Goal: Transaction & Acquisition: Purchase product/service

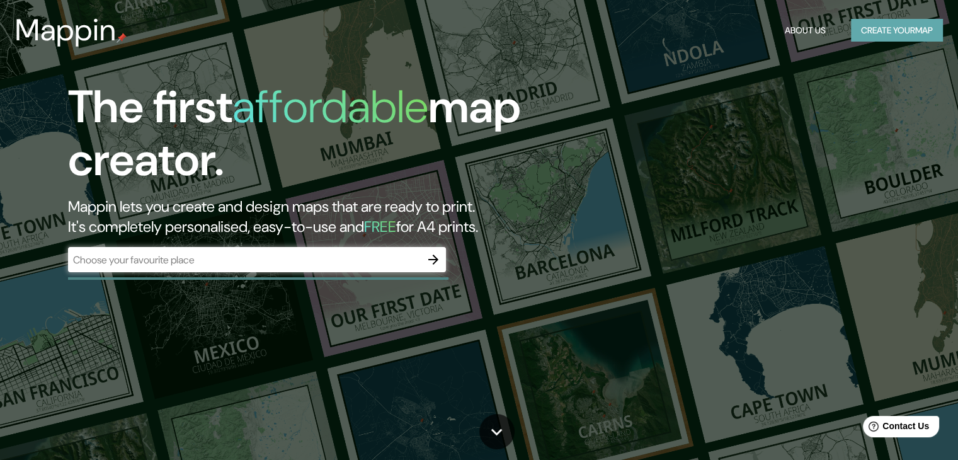
click at [897, 28] on button "Create your map" at bounding box center [897, 30] width 92 height 23
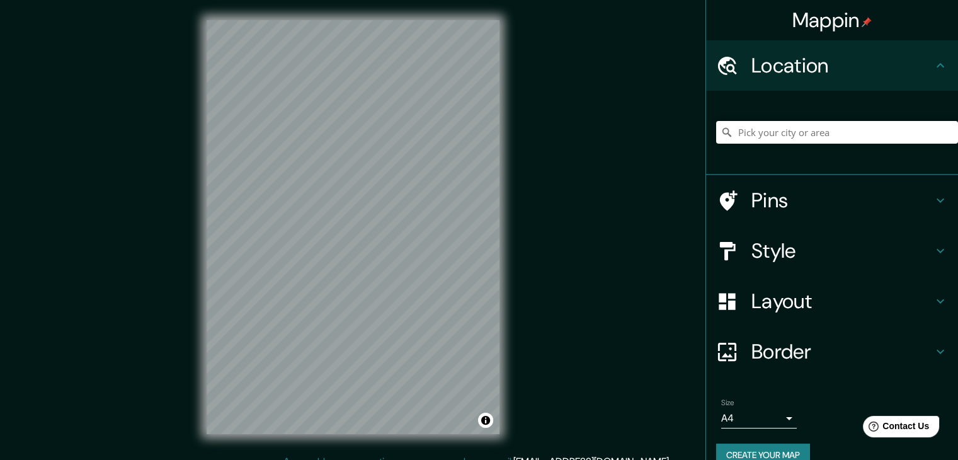
click at [932, 300] on icon at bounding box center [939, 300] width 15 height 15
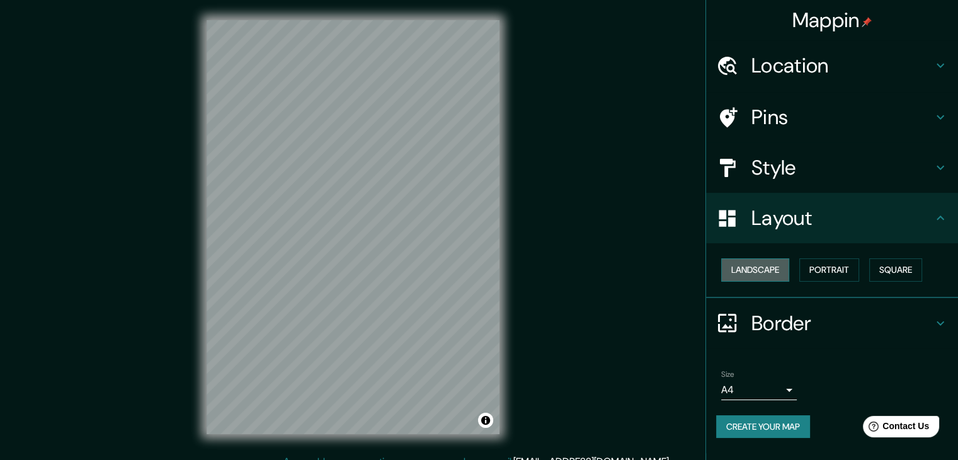
click at [781, 266] on button "Landscape" at bounding box center [755, 269] width 68 height 23
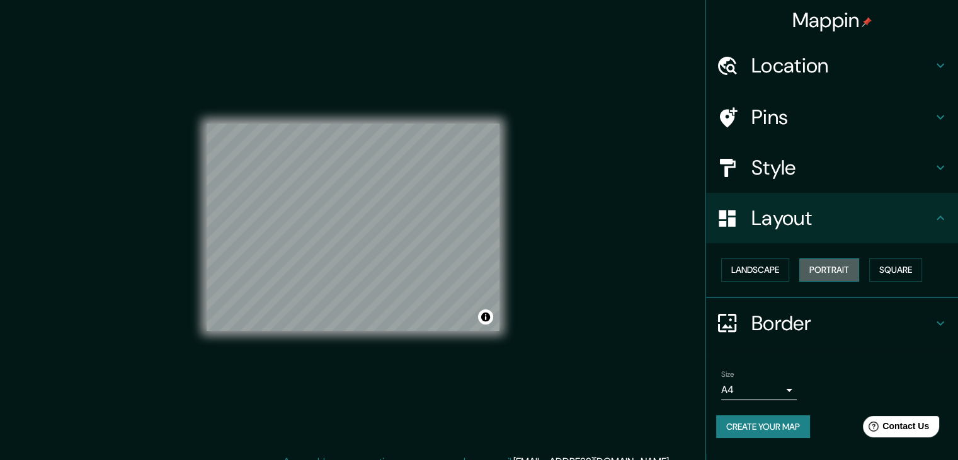
click at [832, 264] on button "Portrait" at bounding box center [829, 269] width 60 height 23
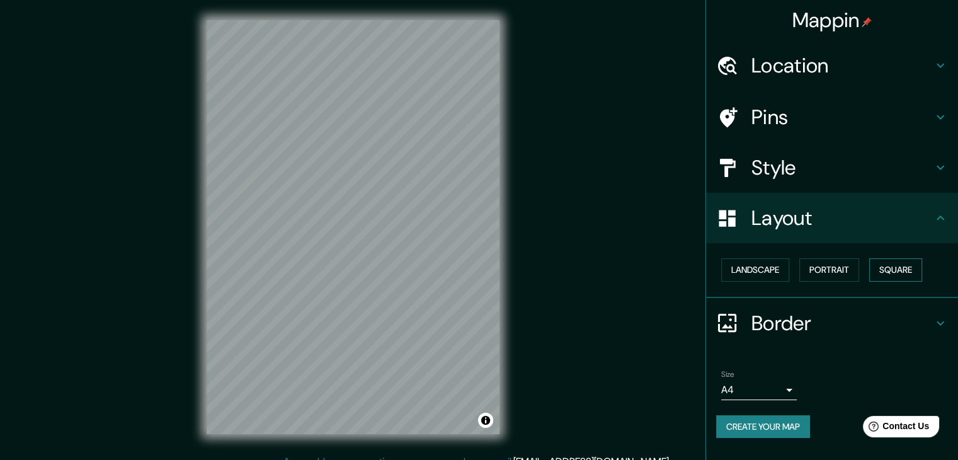
click at [919, 263] on button "Square" at bounding box center [895, 269] width 53 height 23
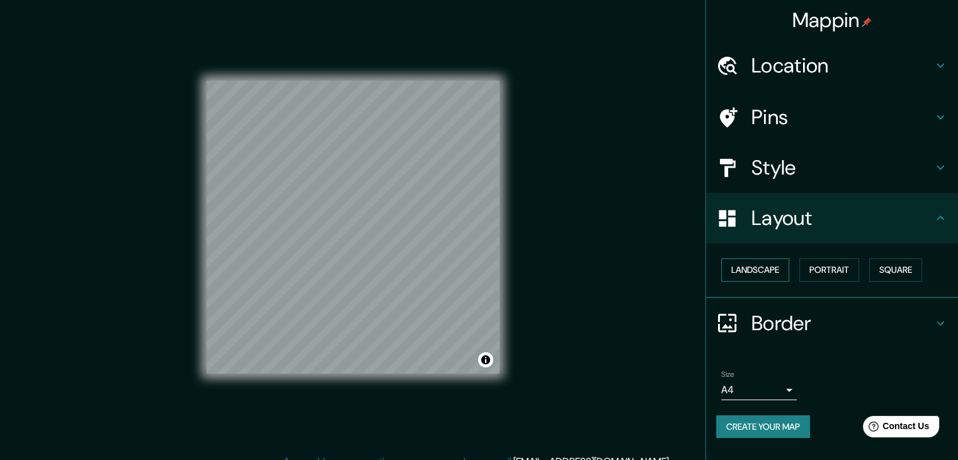
click at [766, 265] on button "Landscape" at bounding box center [755, 269] width 68 height 23
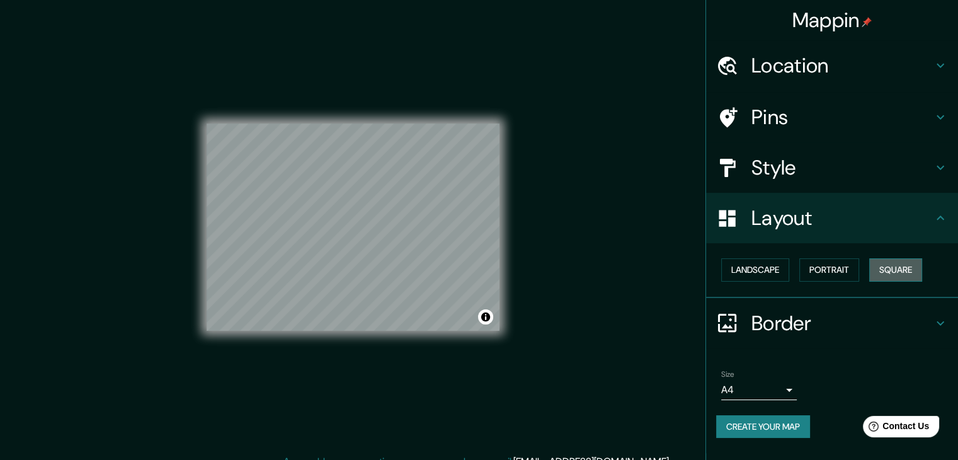
click at [883, 265] on button "Square" at bounding box center [895, 269] width 53 height 23
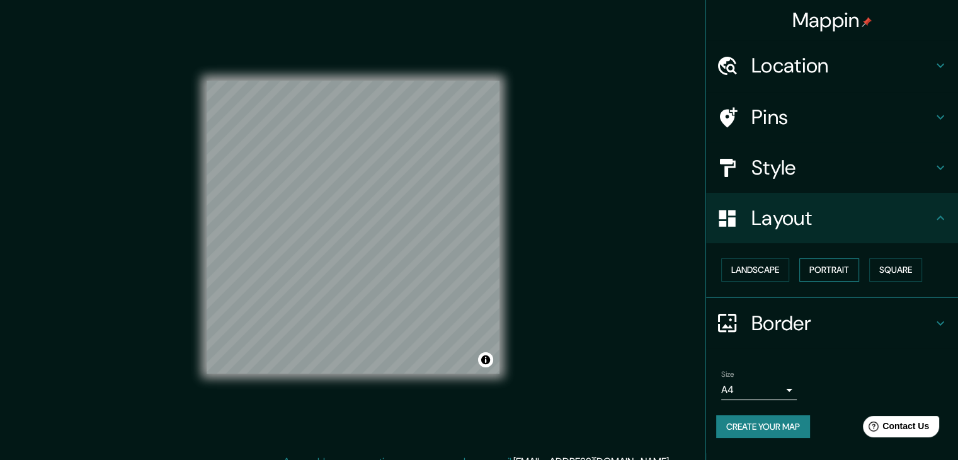
click at [832, 270] on button "Portrait" at bounding box center [829, 269] width 60 height 23
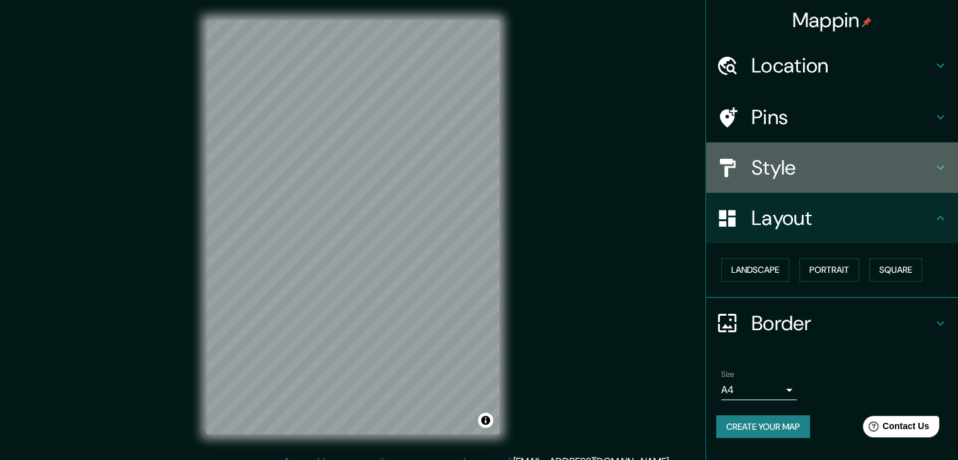
click at [892, 167] on h4 "Style" at bounding box center [841, 167] width 181 height 25
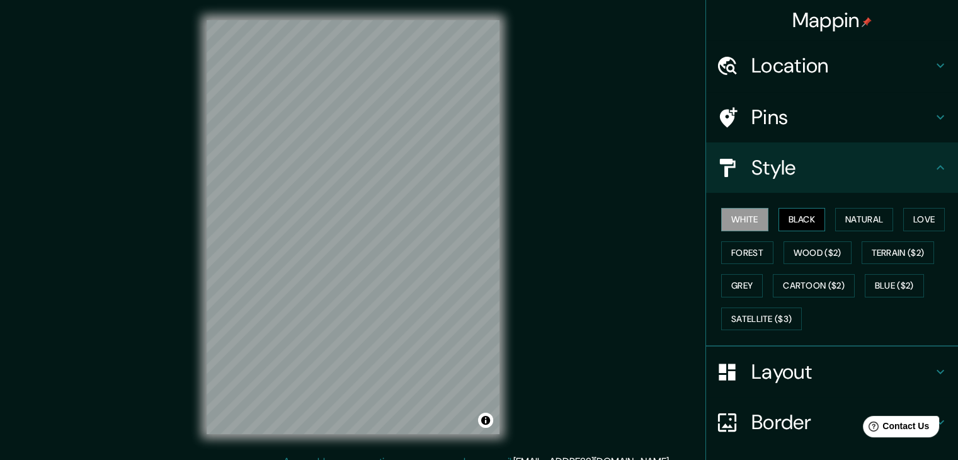
click at [796, 213] on button "Black" at bounding box center [801, 219] width 47 height 23
click at [738, 218] on button "White" at bounding box center [744, 219] width 47 height 23
click at [850, 215] on button "Natural" at bounding box center [864, 219] width 58 height 23
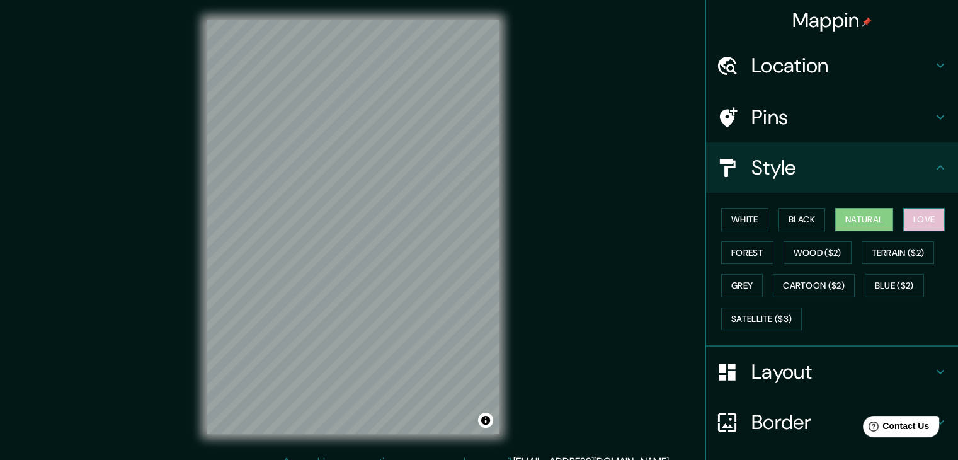
click at [920, 217] on button "Love" at bounding box center [924, 219] width 42 height 23
click at [858, 210] on button "Natural" at bounding box center [864, 219] width 58 height 23
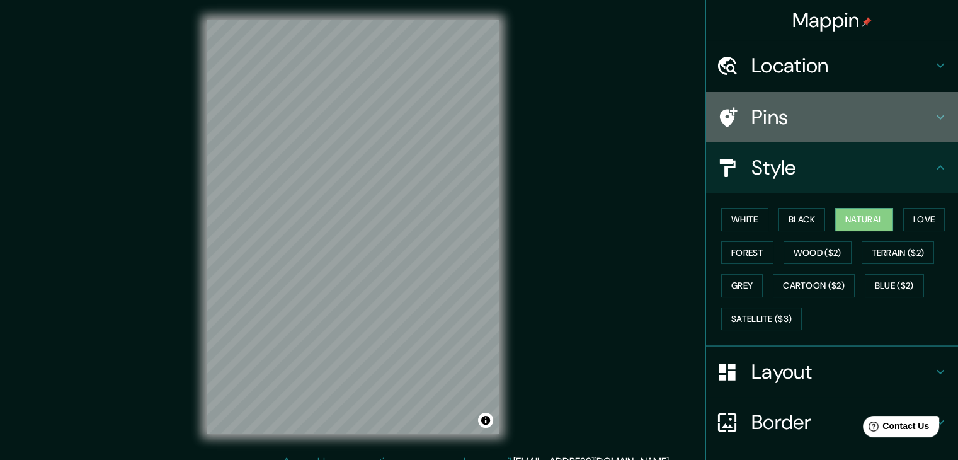
click at [878, 118] on h4 "Pins" at bounding box center [841, 117] width 181 height 25
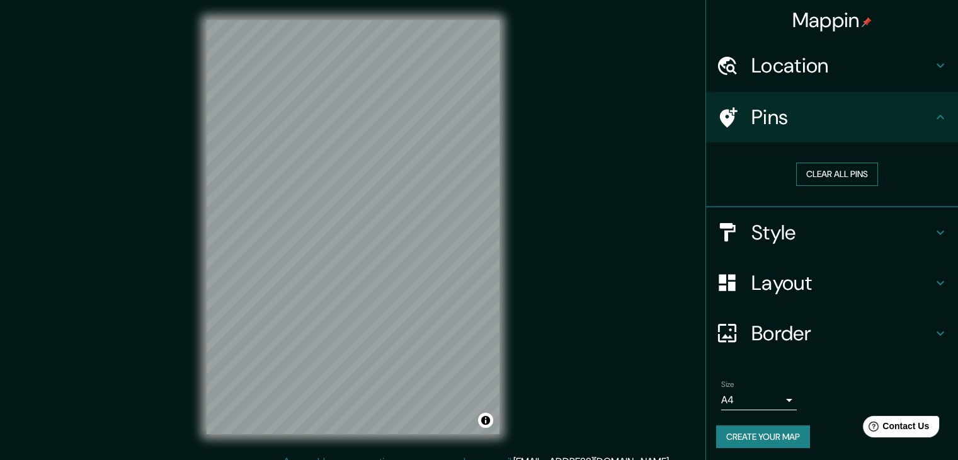
click at [841, 175] on button "Clear all pins" at bounding box center [837, 173] width 82 height 23
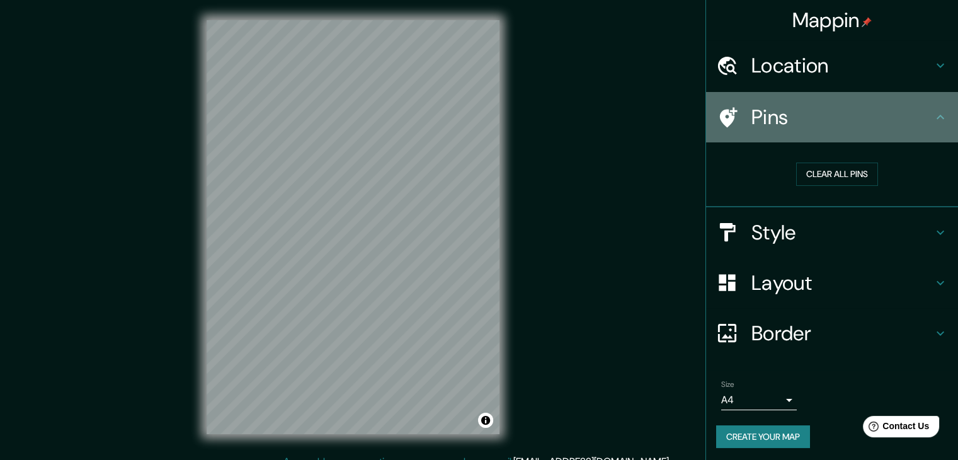
click at [886, 120] on h4 "Pins" at bounding box center [841, 117] width 181 height 25
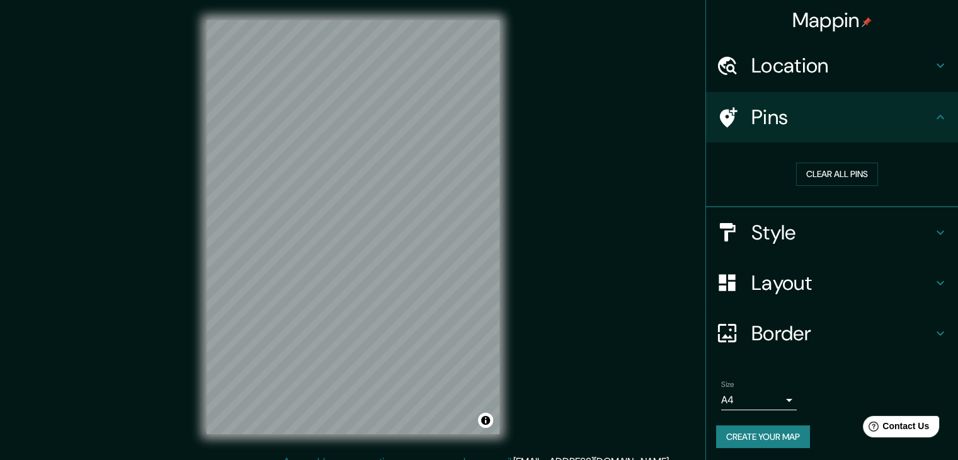
click at [907, 331] on h4 "Border" at bounding box center [841, 332] width 181 height 25
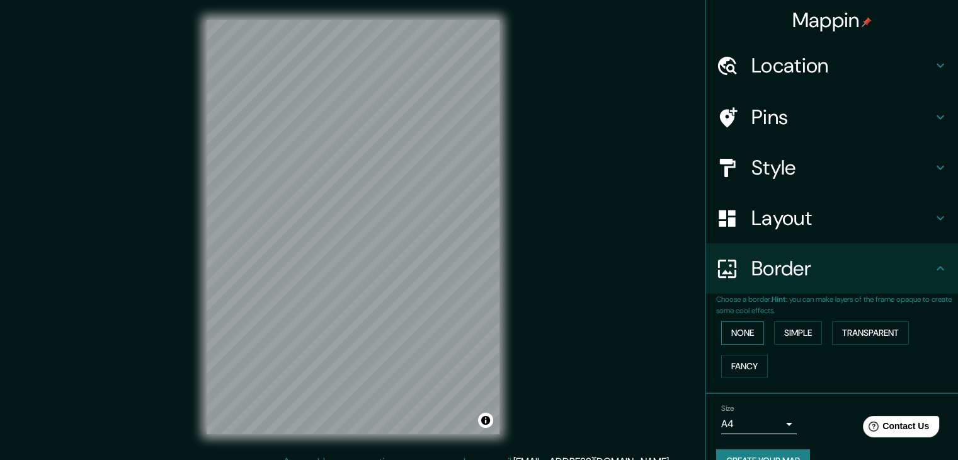
click at [725, 322] on button "None" at bounding box center [742, 332] width 43 height 23
click at [744, 332] on button "None" at bounding box center [742, 332] width 43 height 23
click at [801, 324] on button "Simple" at bounding box center [798, 332] width 48 height 23
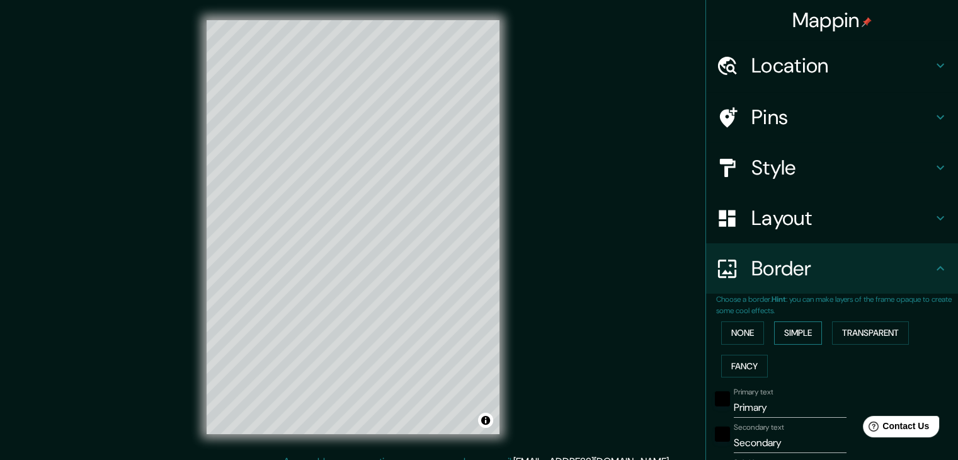
click at [800, 322] on button "Simple" at bounding box center [798, 332] width 48 height 23
type input "37"
click at [732, 331] on button "None" at bounding box center [742, 332] width 43 height 23
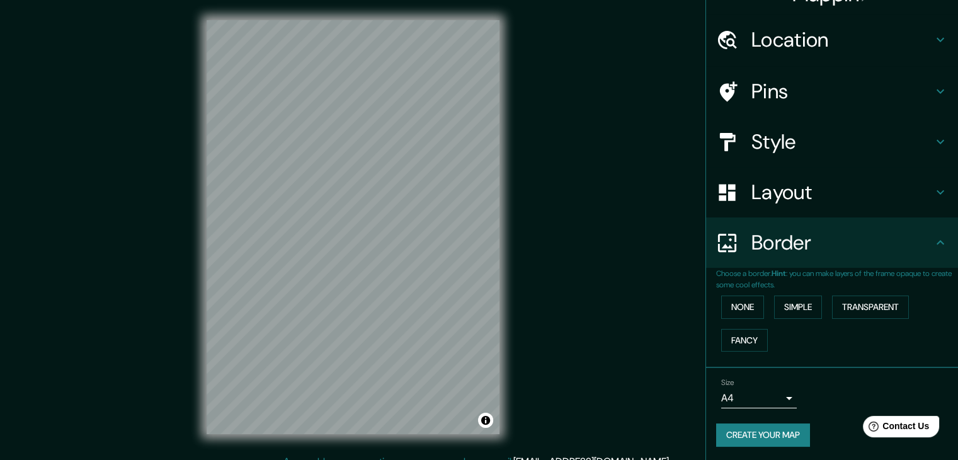
scroll to position [26, 0]
click at [768, 399] on body "Mappin Location Pins Style Layout Border Choose a border. Hint : you can make l…" at bounding box center [479, 230] width 958 height 460
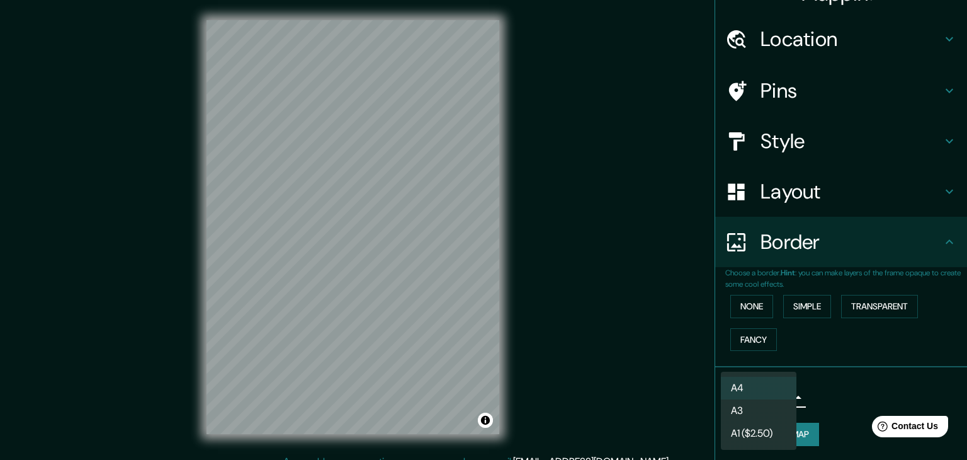
click at [766, 381] on li "A4" at bounding box center [759, 388] width 76 height 23
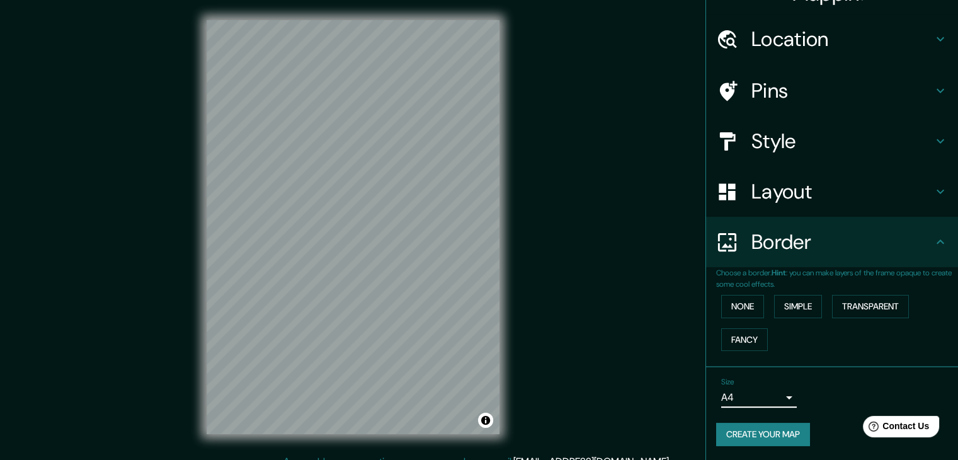
click at [766, 394] on body "Mappin Location Pins Style Layout Border Choose a border. Hint : you can make l…" at bounding box center [479, 230] width 958 height 460
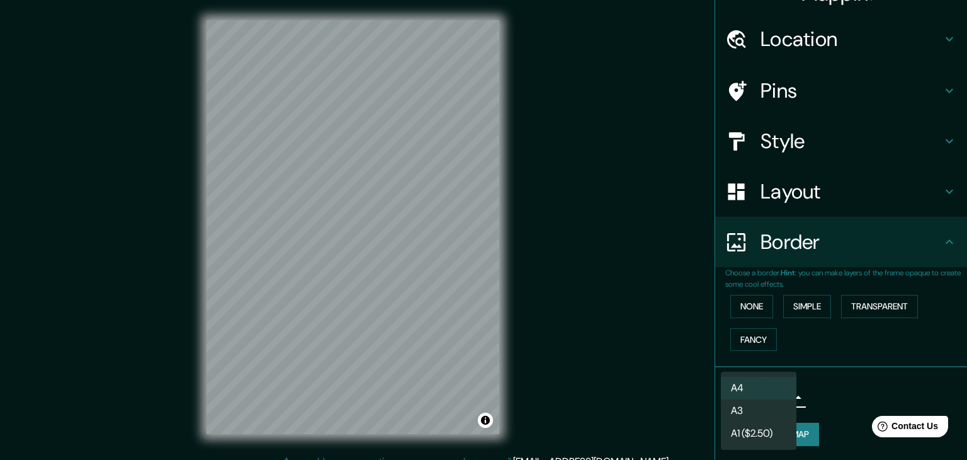
click at [760, 408] on li "A3" at bounding box center [759, 410] width 76 height 23
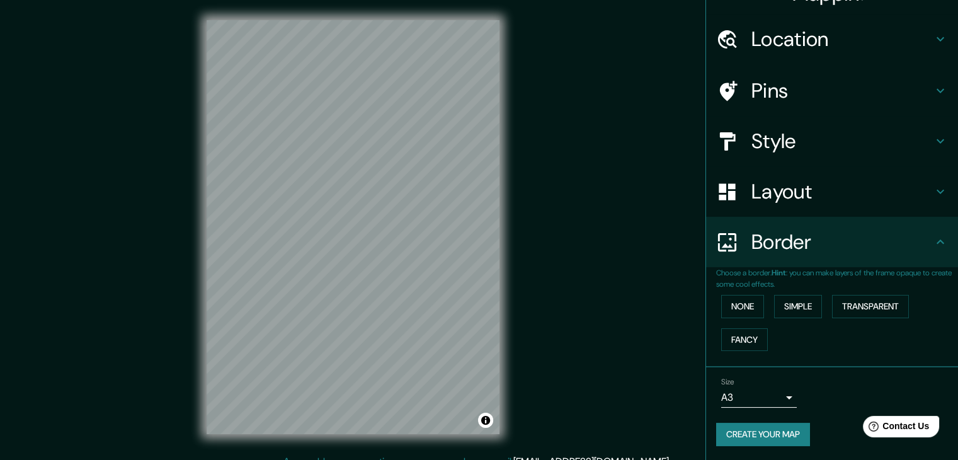
scroll to position [14, 0]
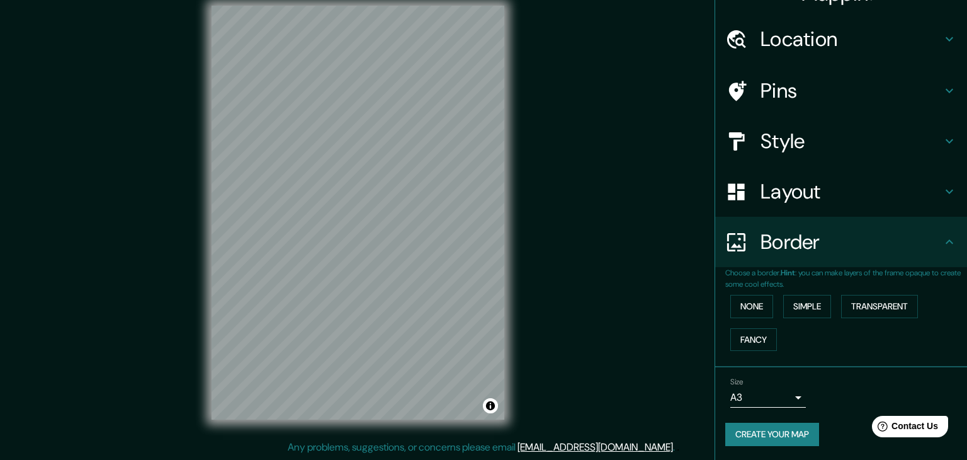
click at [766, 392] on body "Mappin Location Pins Style Layout Border Choose a border. Hint : you can make l…" at bounding box center [483, 216] width 967 height 460
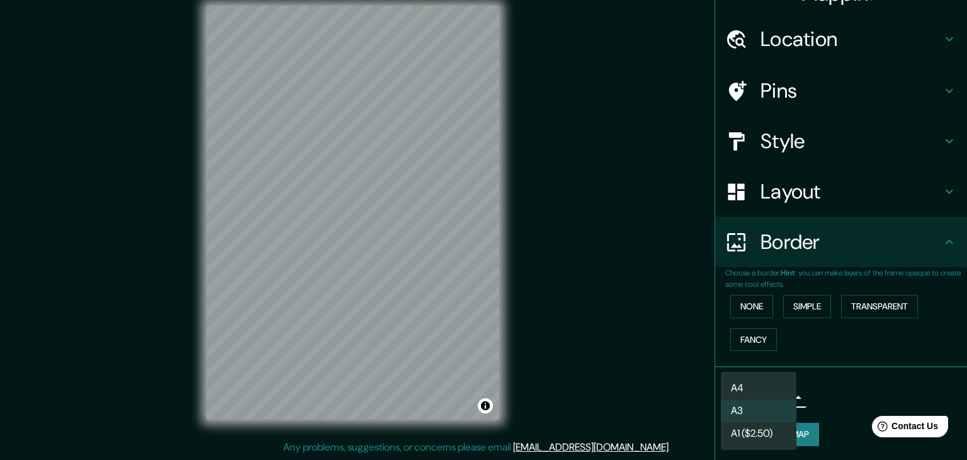
click at [754, 426] on li "A1 ($2.50)" at bounding box center [759, 433] width 76 height 23
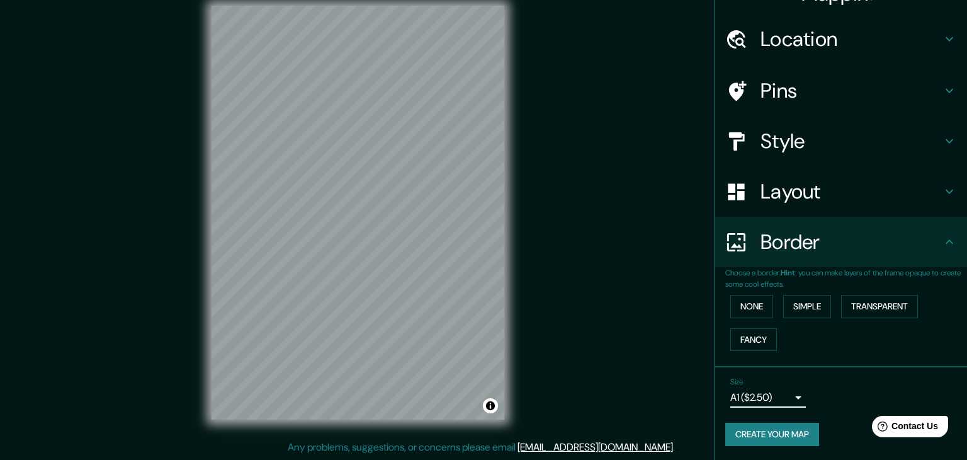
click at [771, 389] on body "Mappin Location Pins Style Layout Border Choose a border. Hint : you can make l…" at bounding box center [483, 216] width 967 height 460
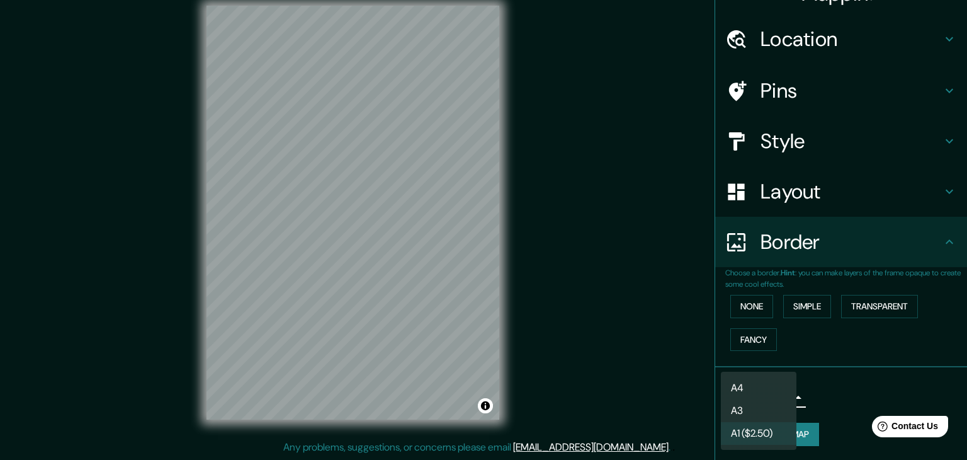
click at [758, 383] on li "A4" at bounding box center [759, 388] width 76 height 23
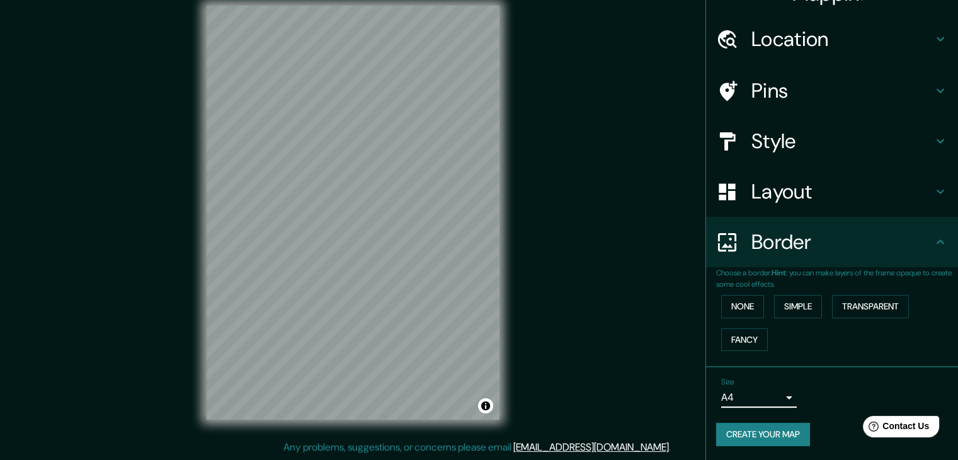
click at [761, 396] on body "Mappin Location Pins Style Layout Border Choose a border. Hint : you can make l…" at bounding box center [479, 216] width 958 height 460
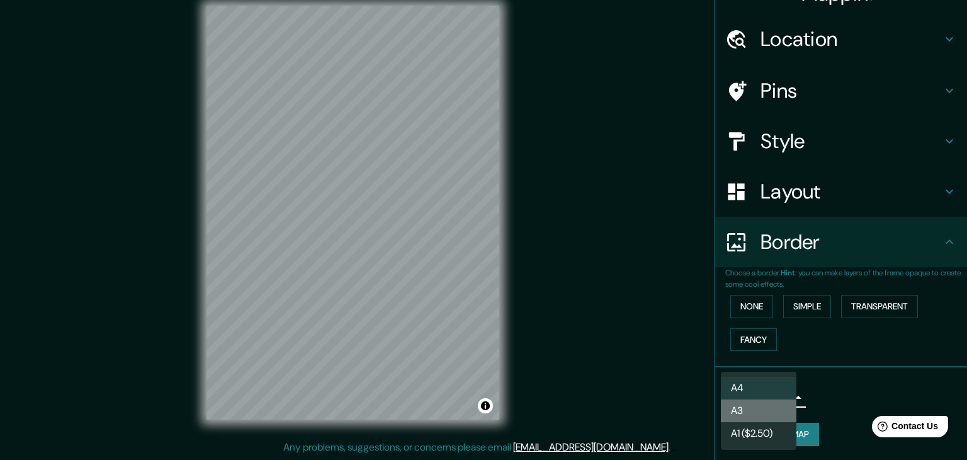
click at [761, 408] on li "A3" at bounding box center [759, 410] width 76 height 23
type input "a4"
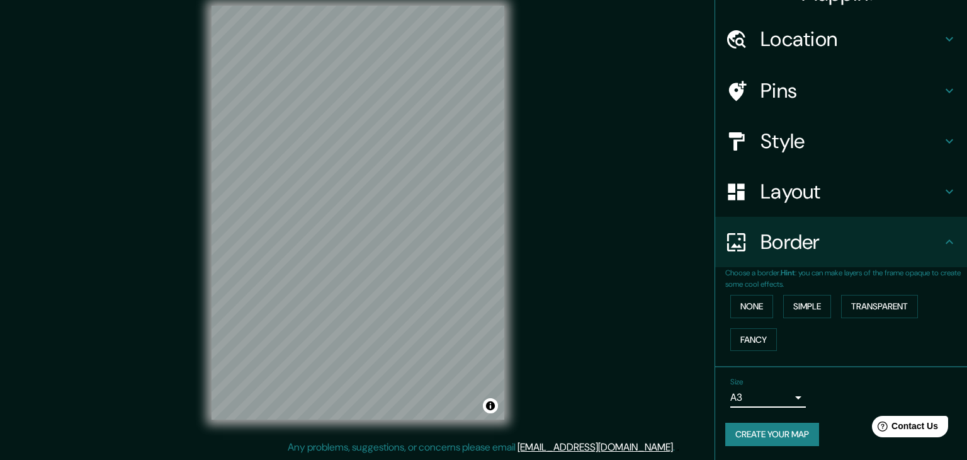
click at [739, 392] on body "Mappin Location Pins Style Layout Border Choose a border. Hint : you can make l…" at bounding box center [483, 216] width 967 height 460
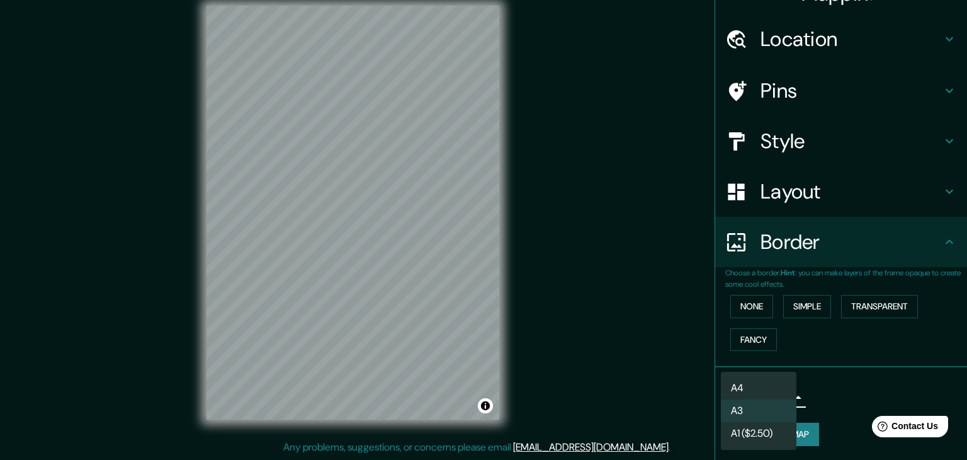
click at [757, 410] on li "A3" at bounding box center [759, 410] width 76 height 23
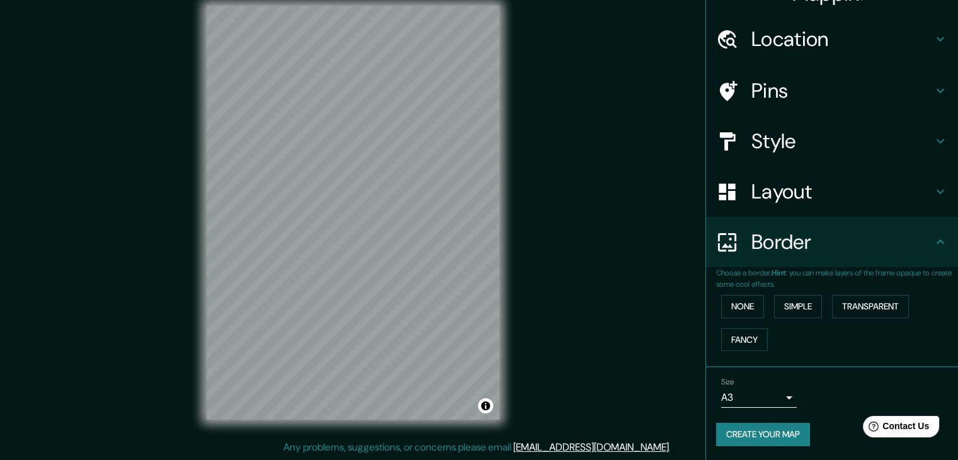
click at [890, 85] on h4 "Pins" at bounding box center [841, 90] width 181 height 25
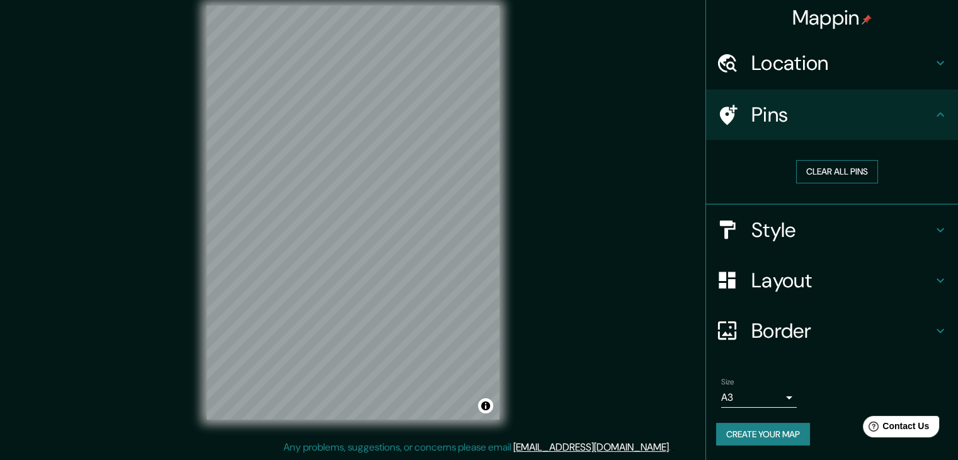
scroll to position [3, 0]
click at [841, 172] on button "Clear all pins" at bounding box center [837, 171] width 82 height 23
click at [830, 172] on button "Clear all pins" at bounding box center [837, 171] width 82 height 23
click at [779, 430] on button "Create your map" at bounding box center [763, 433] width 94 height 23
click at [773, 434] on button "Create your map" at bounding box center [763, 433] width 94 height 23
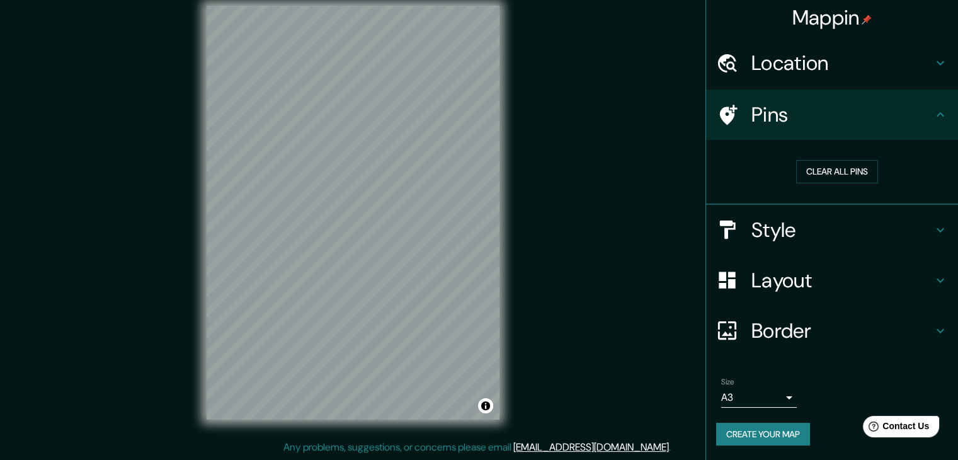
click at [910, 59] on h4 "Location" at bounding box center [841, 62] width 181 height 25
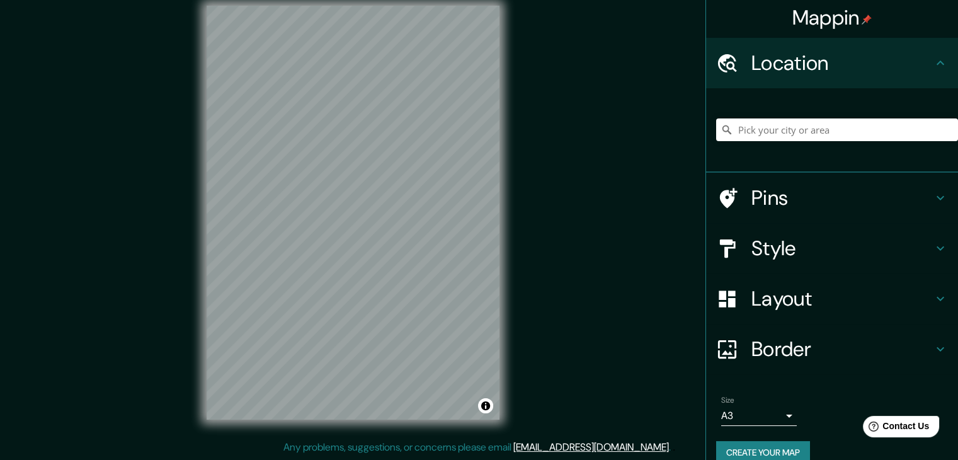
click at [910, 59] on h4 "Location" at bounding box center [841, 62] width 181 height 25
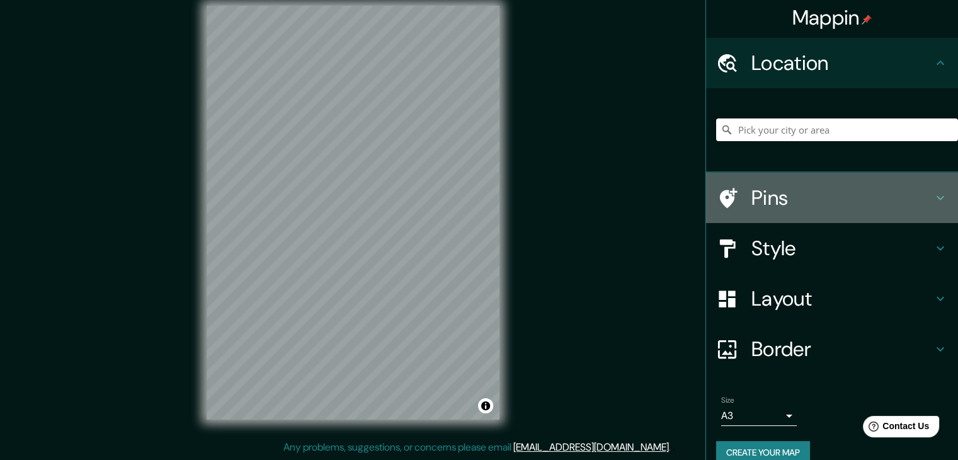
click at [881, 188] on h4 "Pins" at bounding box center [841, 197] width 181 height 25
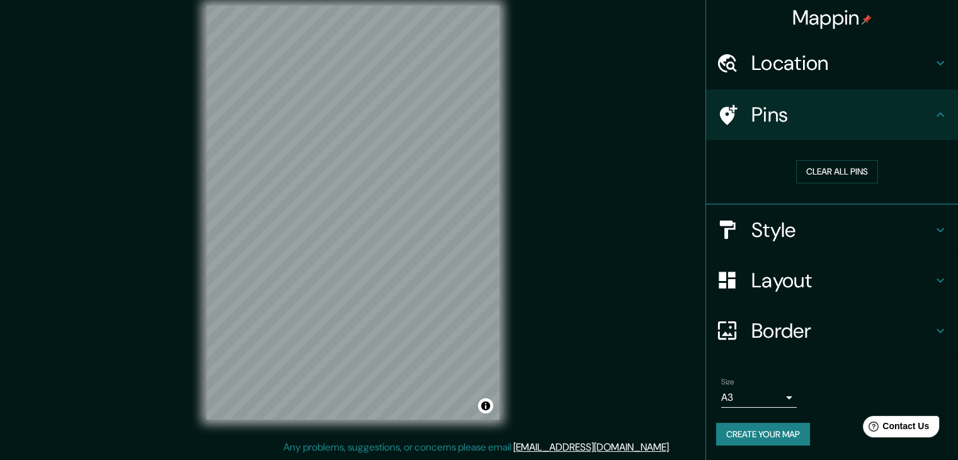
click at [892, 220] on h4 "Style" at bounding box center [841, 229] width 181 height 25
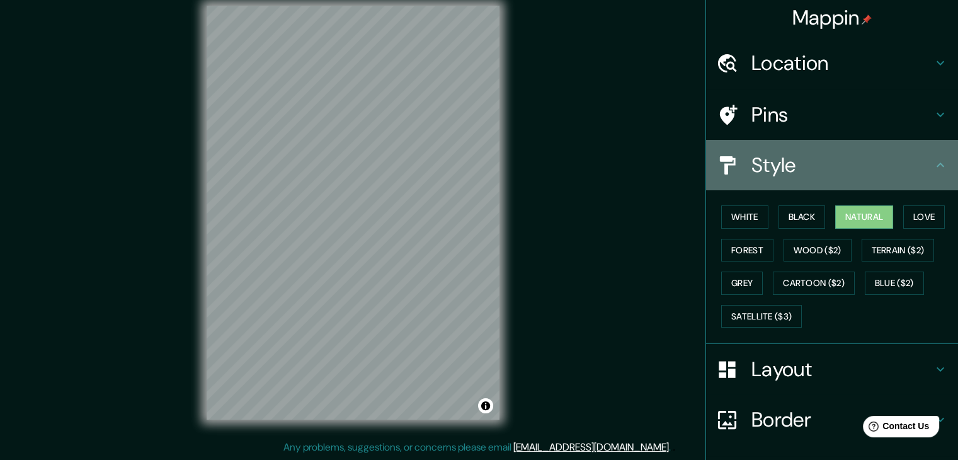
click at [932, 166] on icon at bounding box center [939, 164] width 15 height 15
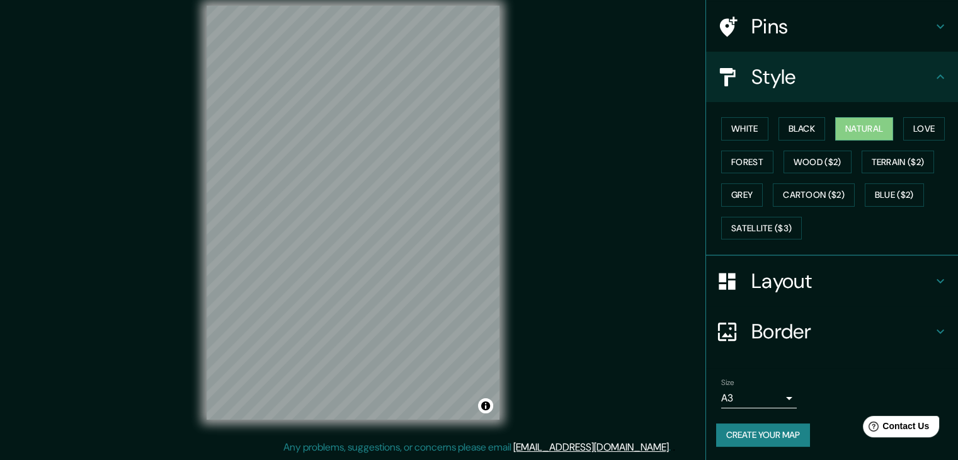
click at [909, 275] on h4 "Layout" at bounding box center [841, 280] width 181 height 25
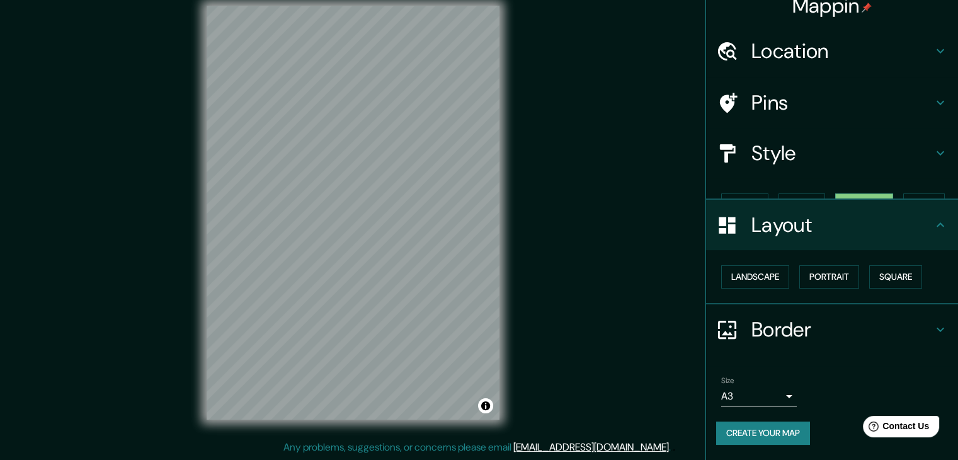
scroll to position [0, 0]
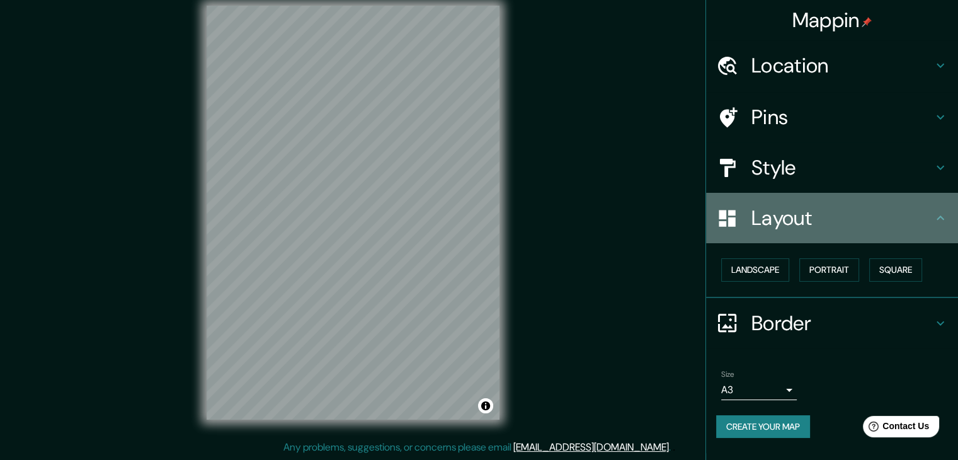
click at [934, 212] on icon at bounding box center [939, 217] width 15 height 15
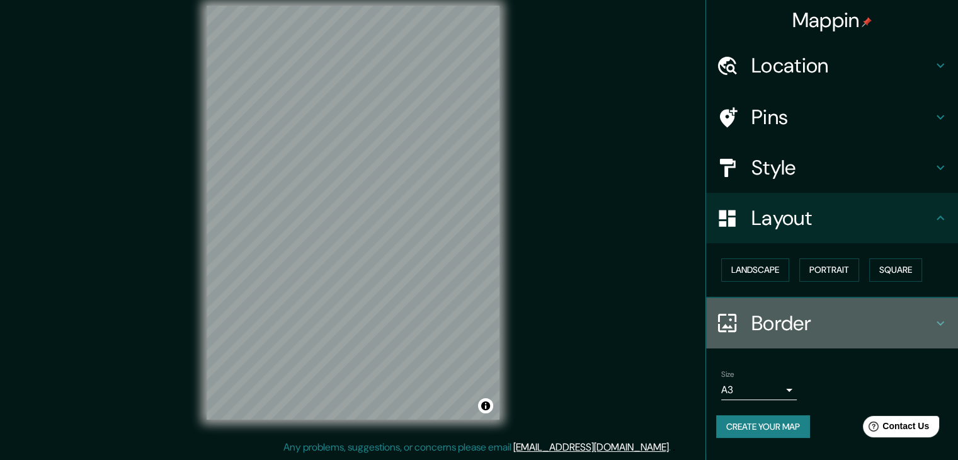
click at [869, 314] on h4 "Border" at bounding box center [841, 322] width 181 height 25
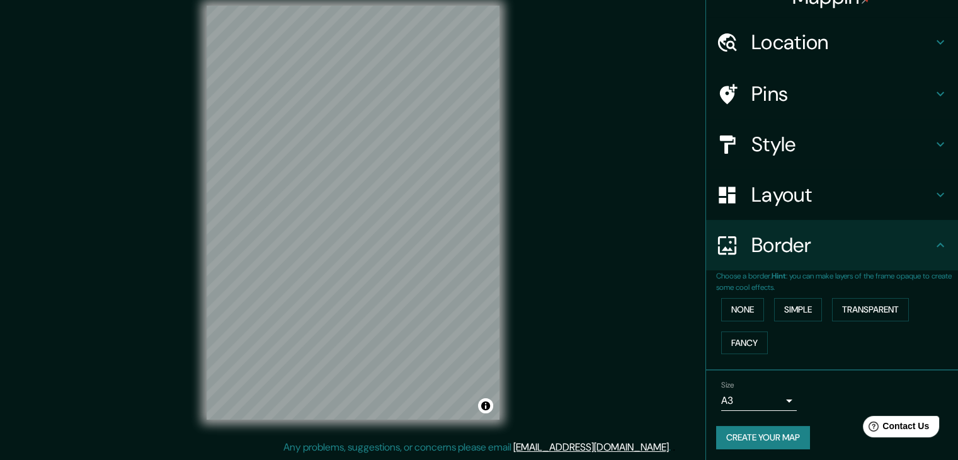
scroll to position [26, 0]
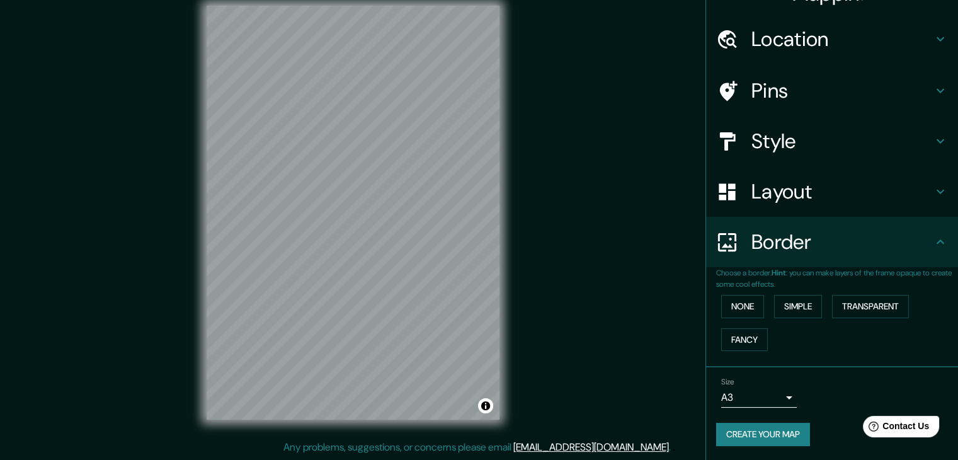
click at [932, 242] on icon at bounding box center [939, 241] width 15 height 15
click at [793, 431] on button "Create your map" at bounding box center [763, 433] width 94 height 23
click at [501, 303] on div "© Mapbox © OpenStreetMap Improve this map" at bounding box center [352, 213] width 333 height 454
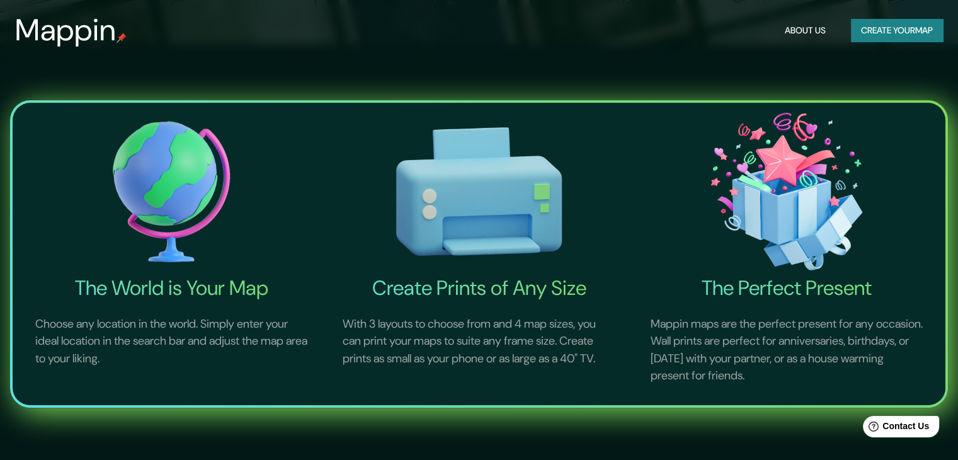
scroll to position [441, 0]
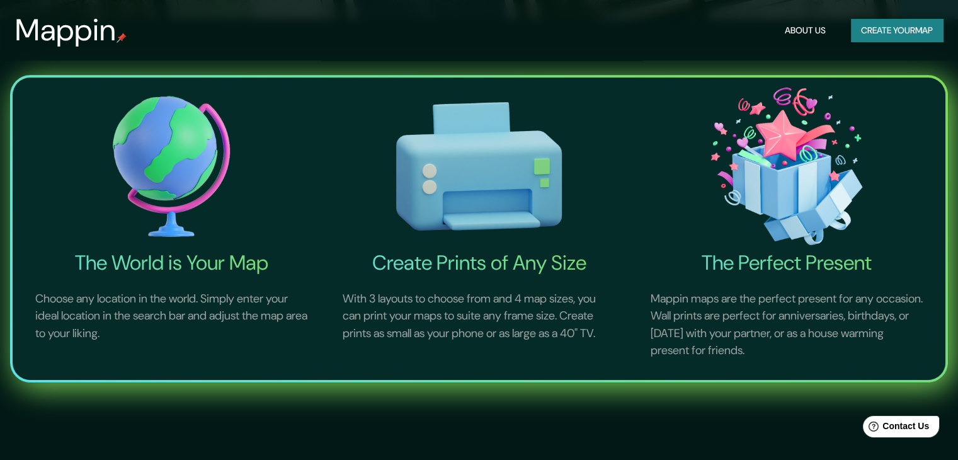
click at [904, 20] on button "Create your map" at bounding box center [897, 30] width 92 height 23
